Goal: Task Accomplishment & Management: Manage account settings

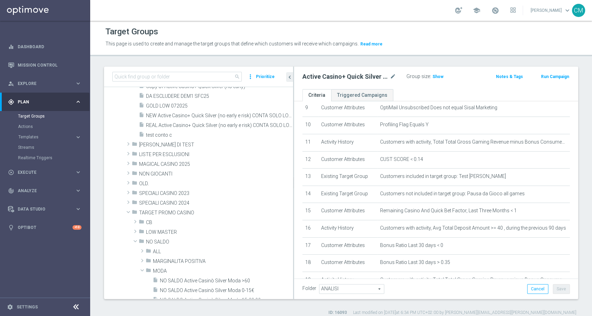
scroll to position [206, 0]
click at [163, 230] on span "LOW MASTER" at bounding box center [203, 232] width 114 height 6
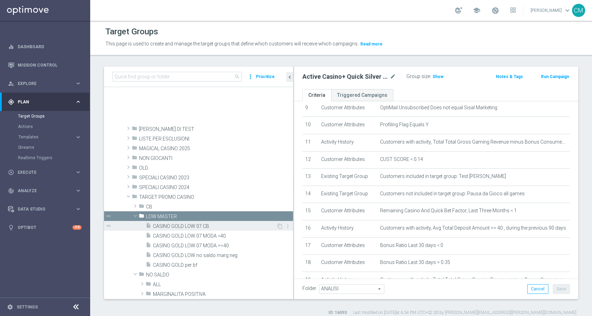
scroll to position [260, 0]
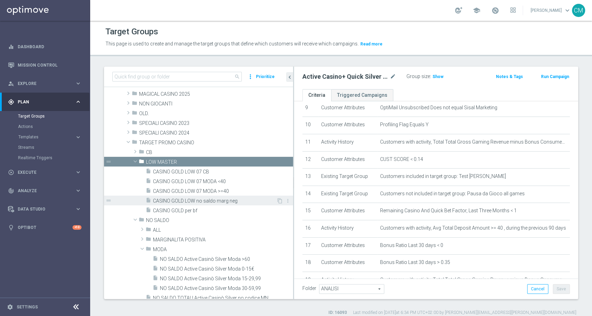
click at [201, 199] on span "CASINO GOLD LOW no saldo marg neg" at bounding box center [214, 201] width 123 height 6
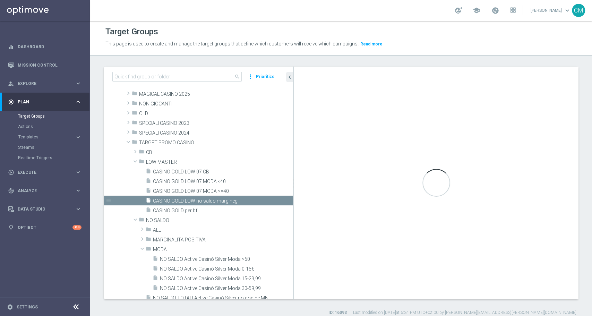
type textarea "(1 and 2 and 3 and 4 and 5 and 6 and 7 and 8 and 9 and 10 and (11 or 13 or 14) …"
type input "LOW MASTER"
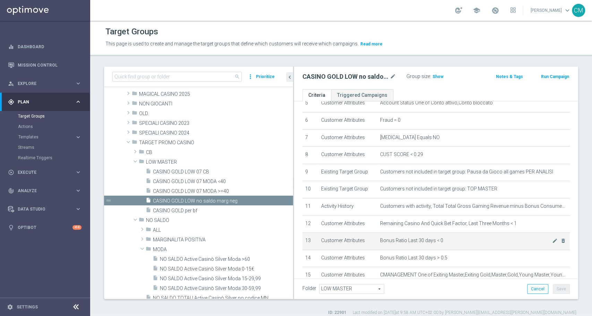
scroll to position [99, 0]
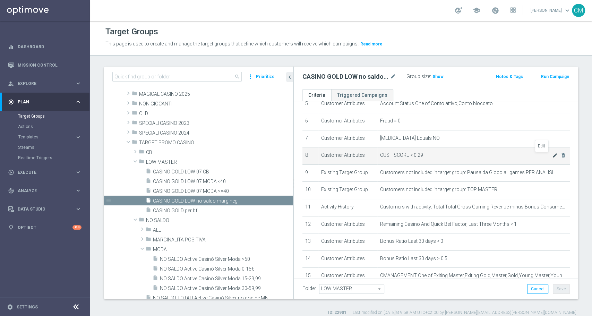
click at [552, 157] on icon "mode_edit" at bounding box center [555, 155] width 6 height 6
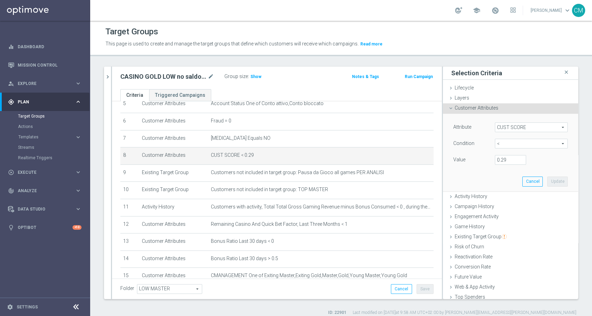
scroll to position [0, 0]
click at [498, 159] on input "0.29" at bounding box center [510, 160] width 31 height 10
type input "0.14"
click at [547, 183] on button "Update" at bounding box center [557, 181] width 20 height 10
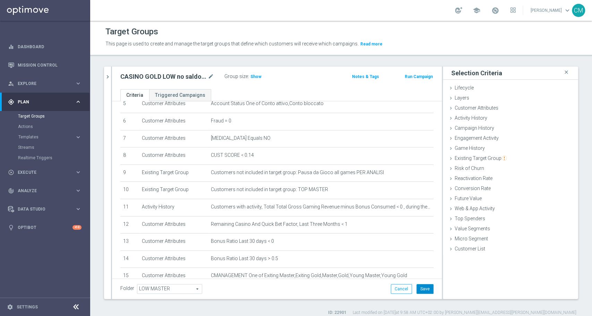
click at [419, 286] on button "Save" at bounding box center [424, 289] width 17 height 10
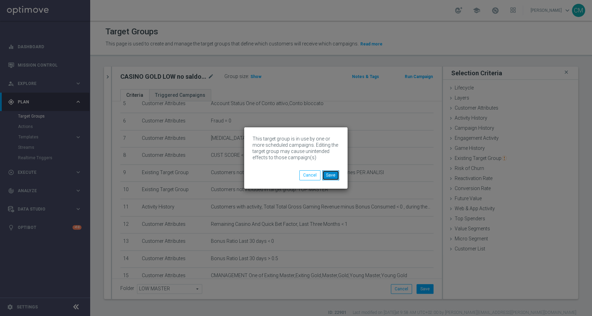
click at [328, 175] on button "Save" at bounding box center [330, 175] width 17 height 10
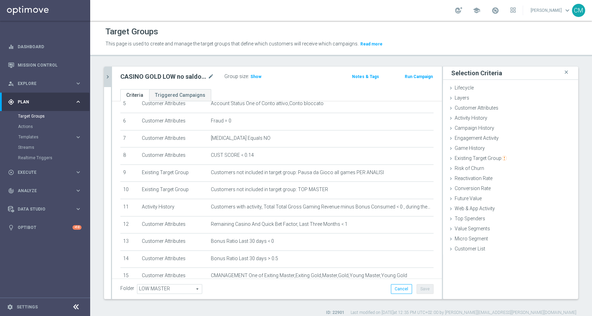
click at [106, 80] on button "chevron_right" at bounding box center [107, 77] width 7 height 20
